Goal: Task Accomplishment & Management: Use online tool/utility

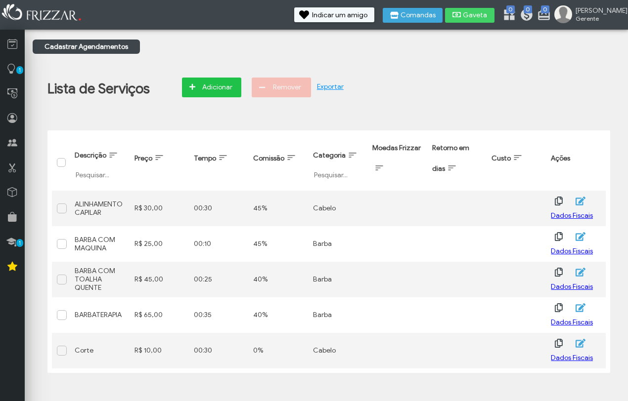
click at [209, 89] on span "Adicionar" at bounding box center [217, 87] width 35 height 15
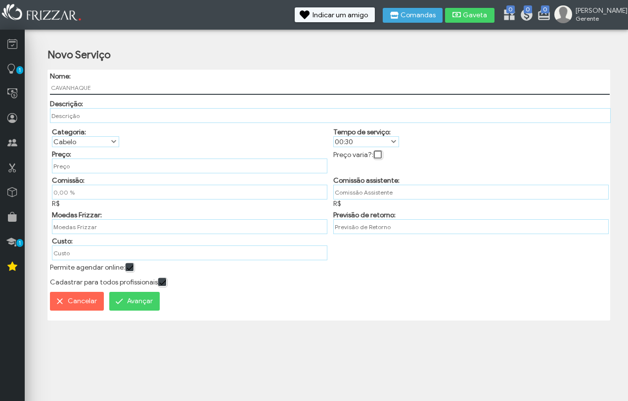
type input "CAVANHAQUE"
click at [111, 139] on span at bounding box center [114, 142] width 10 height 10
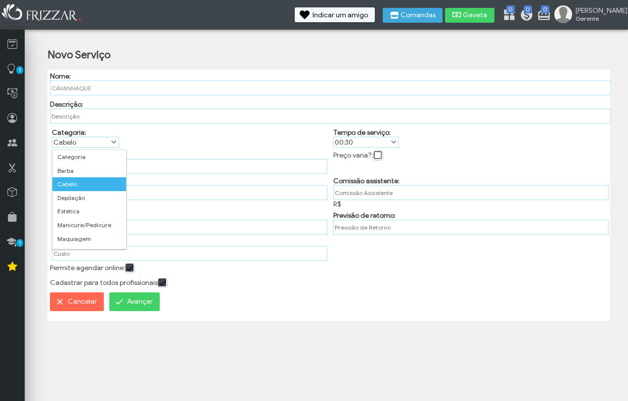
scroll to position [5, 45]
click at [91, 170] on li "Barba" at bounding box center [89, 171] width 74 height 14
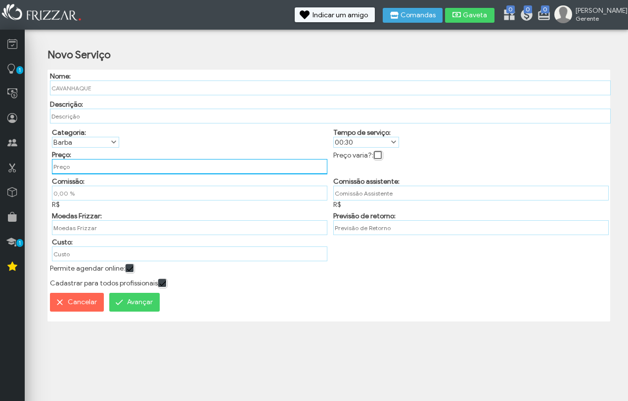
click at [102, 172] on input "text" at bounding box center [189, 166] width 275 height 15
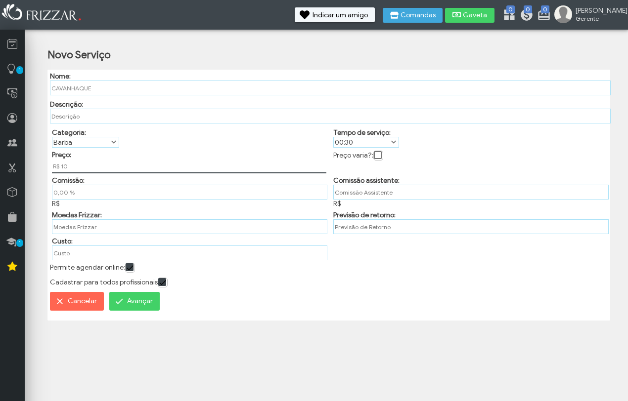
type input "R$ 10,00"
click at [200, 132] on div "Categoria: Categoria Barba Cabelo Depilação Estética Manicure/Pedicure Maquiage…" at bounding box center [187, 137] width 281 height 22
click at [366, 142] on label "00:30" at bounding box center [362, 142] width 56 height 10
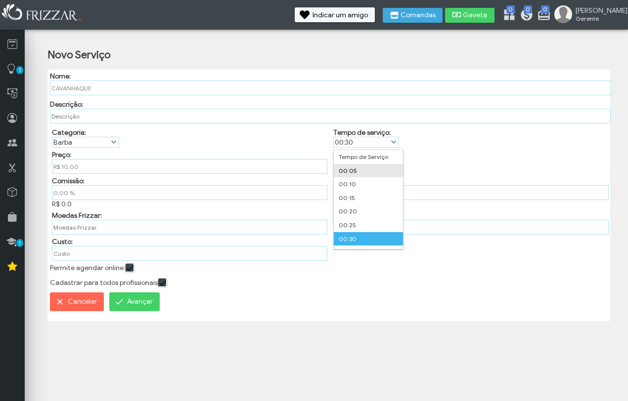
click at [365, 169] on li "00:05" at bounding box center [368, 171] width 69 height 14
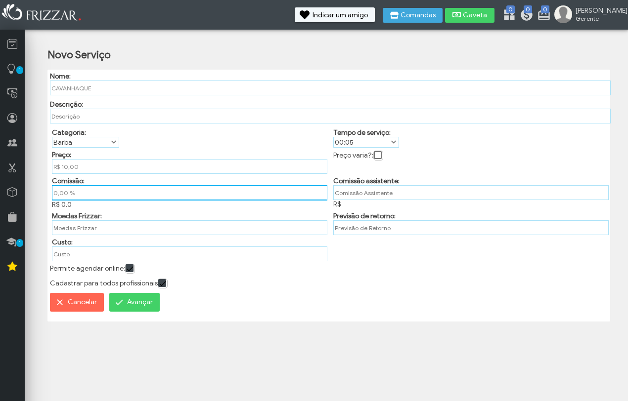
click at [101, 198] on input "0,00 %" at bounding box center [189, 192] width 275 height 15
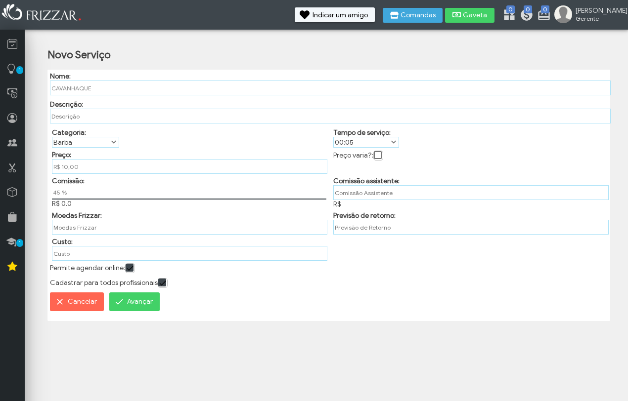
type input "45,00 %"
click at [160, 144] on div "Categoria: Categoria Barba Cabelo Depilação Estética Manicure/Pedicure Maquiage…" at bounding box center [187, 137] width 281 height 22
click at [133, 307] on span "Avançar" at bounding box center [140, 302] width 26 height 15
